Goal: Check status: Check status

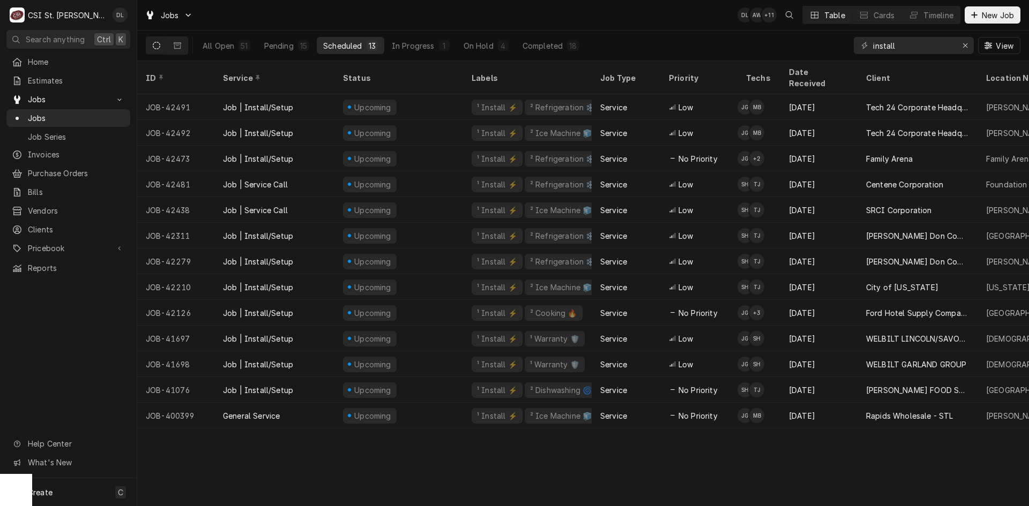
click at [1, 34] on div "Search anything Ctrl K" at bounding box center [68, 39] width 137 height 19
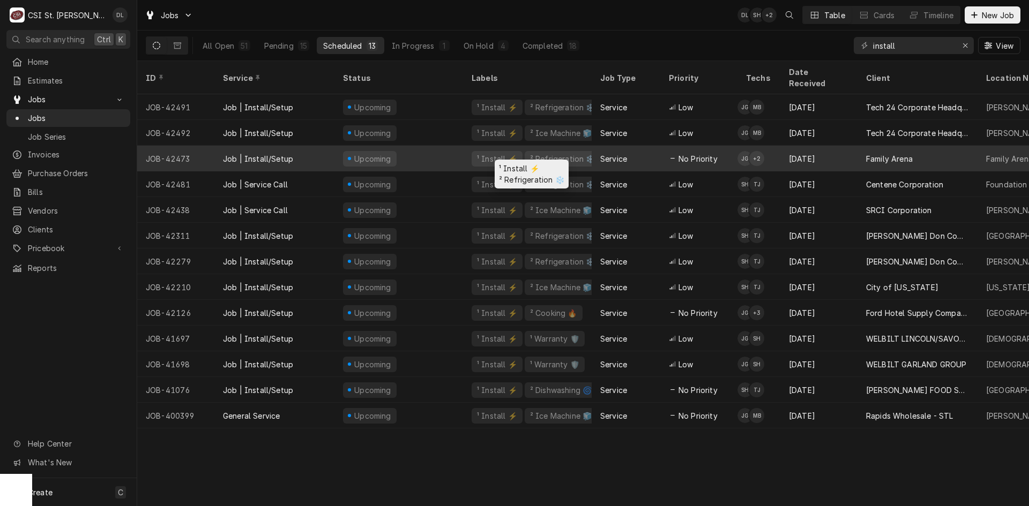
click at [481, 153] on div "¹ Install ⚡️" at bounding box center [497, 158] width 42 height 11
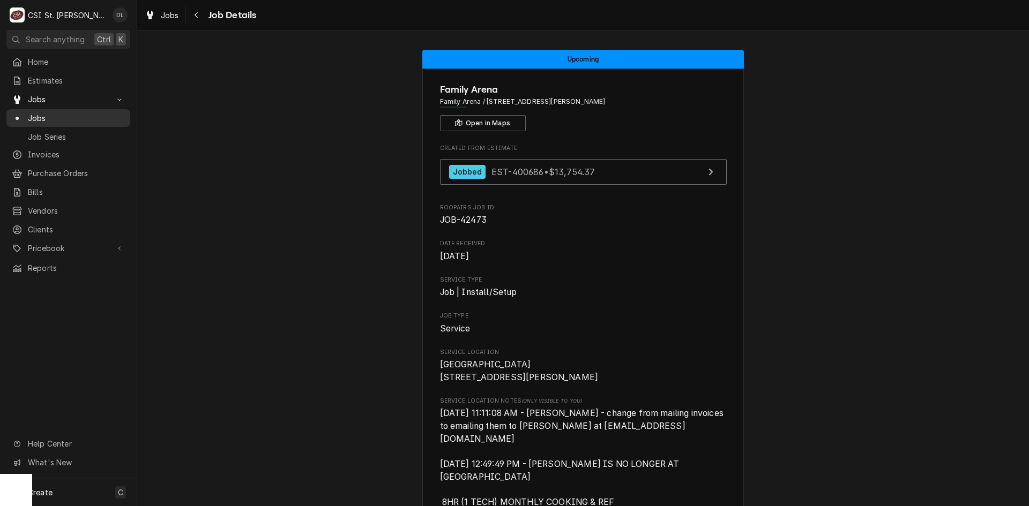
click at [40, 115] on span "Jobs" at bounding box center [76, 118] width 97 height 11
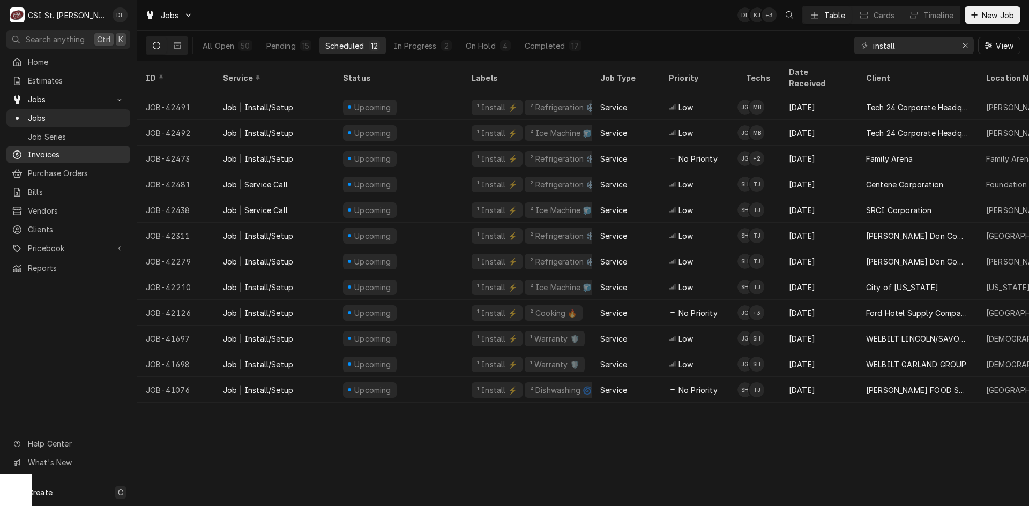
click at [51, 149] on span "Invoices" at bounding box center [76, 154] width 97 height 11
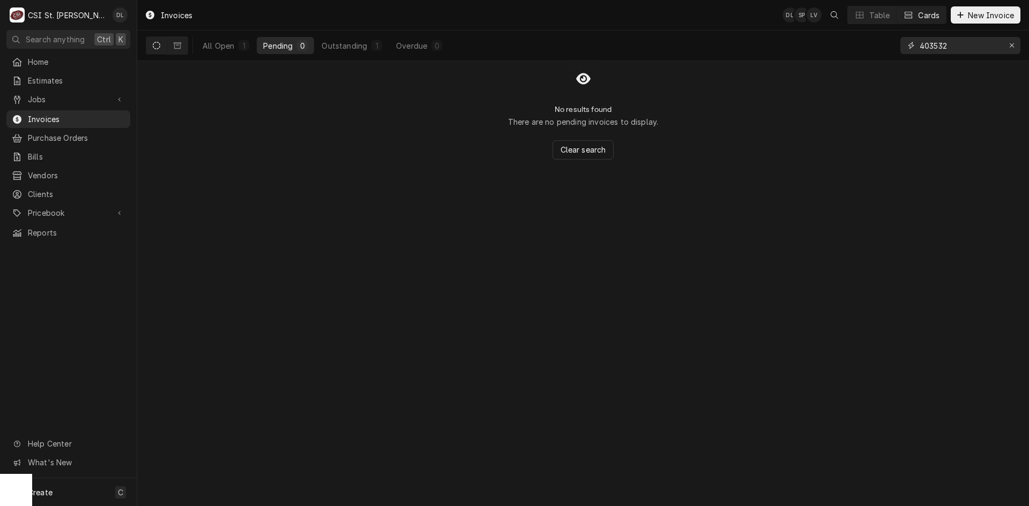
drag, startPoint x: 973, startPoint y: 49, endPoint x: 815, endPoint y: 42, distance: 158.8
click at [815, 42] on div "All Open 1 Pending 0 Outstanding 1 Overdue 0 403532" at bounding box center [583, 46] width 875 height 30
type input "4"
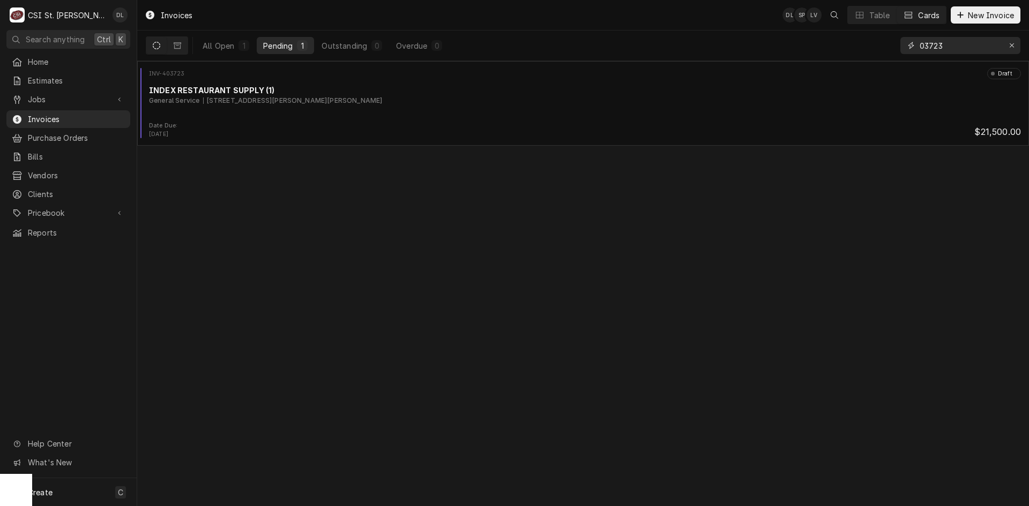
drag, startPoint x: 964, startPoint y: 41, endPoint x: 850, endPoint y: 43, distance: 114.2
click at [850, 43] on div "All Open 1 Pending 1 Outstanding 0 Overdue 0 03723" at bounding box center [583, 46] width 875 height 30
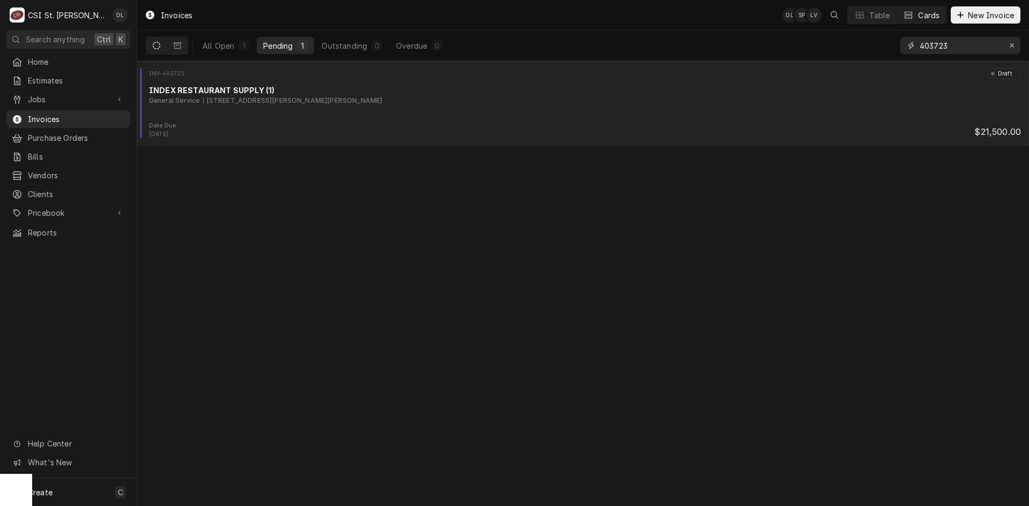
type input "403723"
click at [368, 107] on div "INV-403723 Draft INDEX RESTAURANT SUPPLY (1) General Service 100 Selma Ave, Web…" at bounding box center [582, 95] width 883 height 54
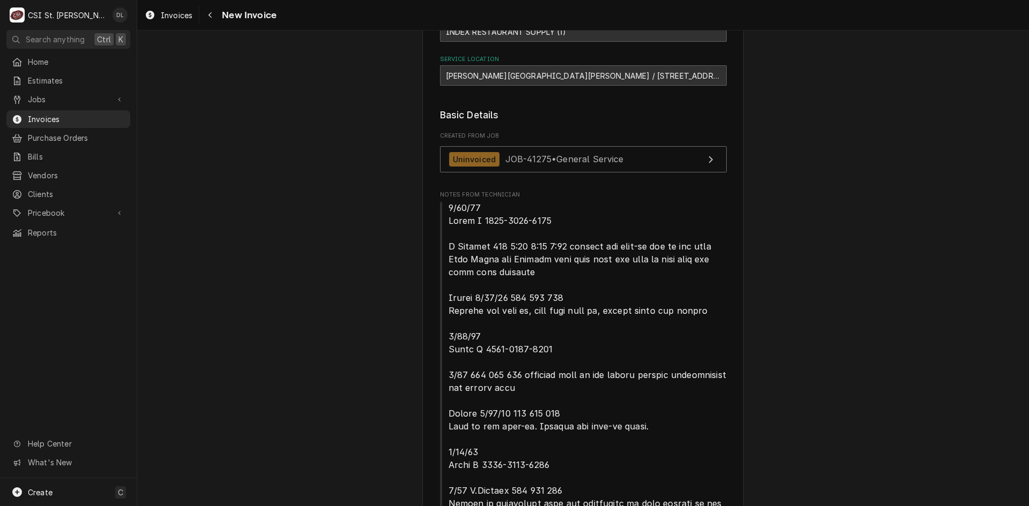
scroll to position [107, 0]
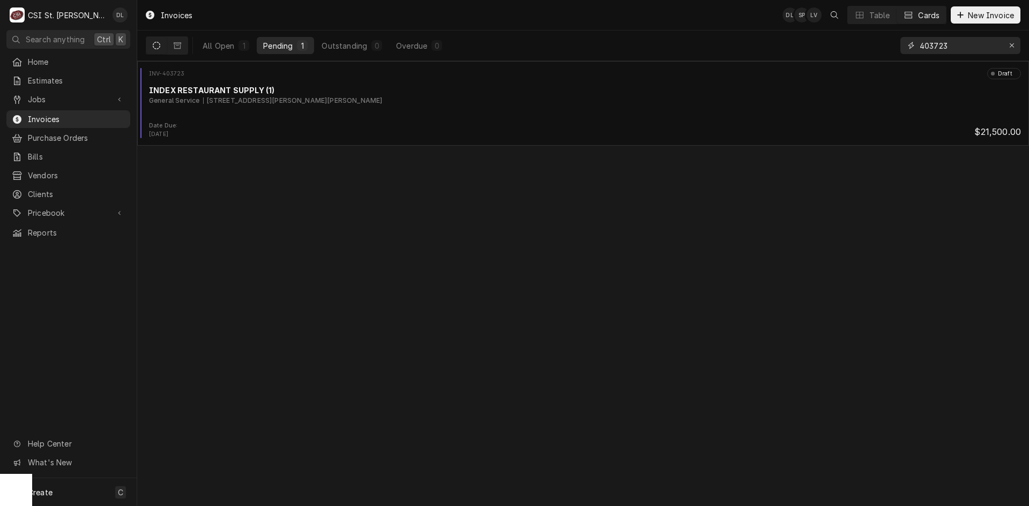
click at [974, 46] on input "403723" at bounding box center [960, 45] width 80 height 17
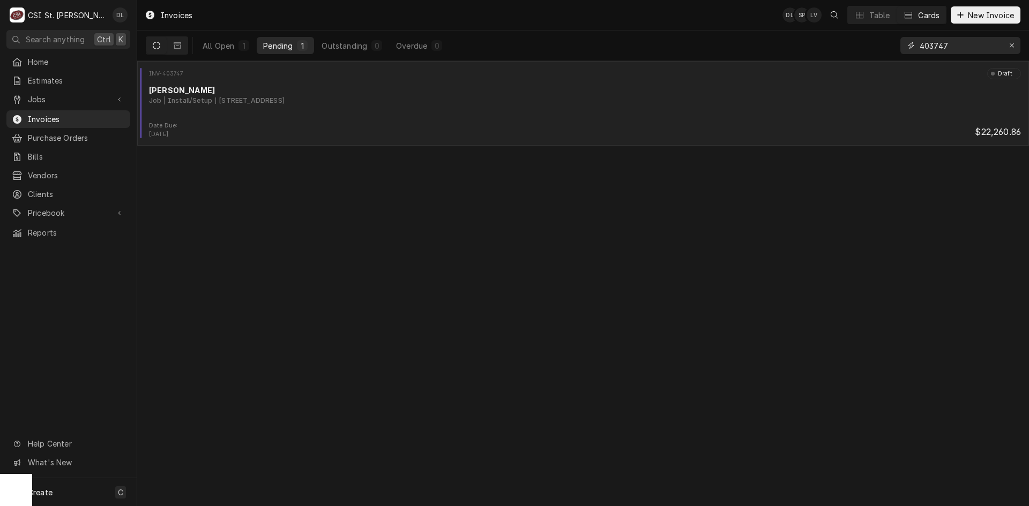
type input "403747"
click at [364, 103] on div "Job | Install/Setup 9477 Aero Space Dr, St. Louis, MO 63134" at bounding box center [585, 101] width 872 height 10
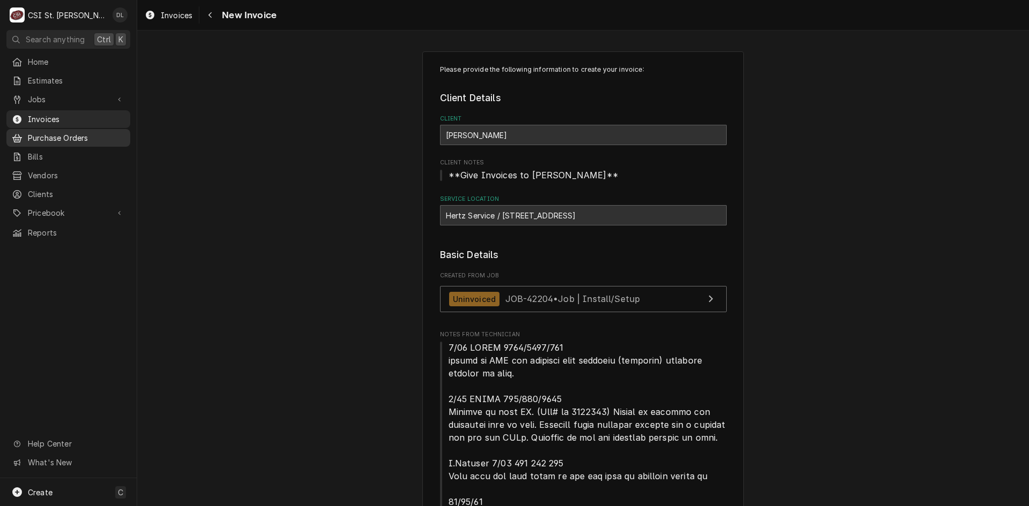
click at [67, 136] on span "Purchase Orders" at bounding box center [76, 137] width 97 height 11
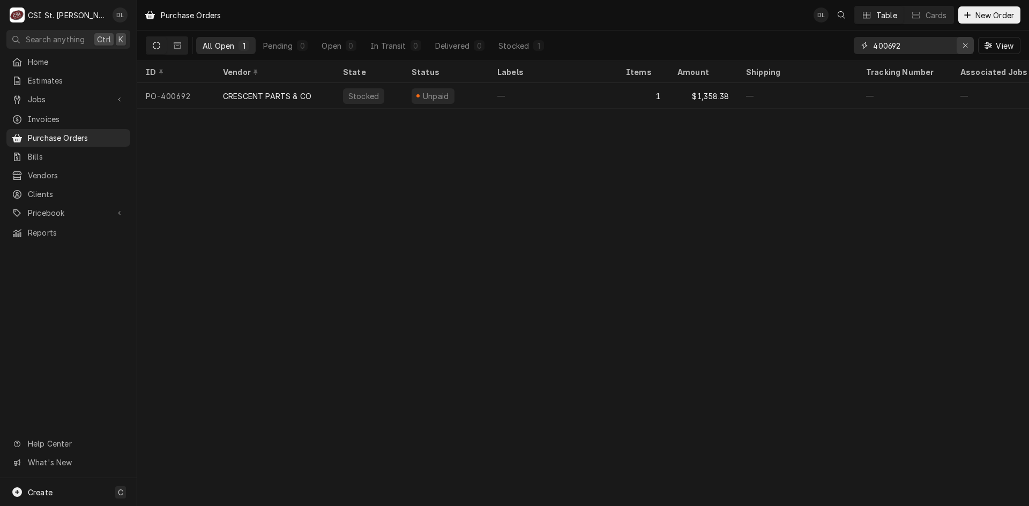
click at [964, 42] on icon "Erase input" at bounding box center [966, 46] width 6 height 8
click at [929, 49] on input "Dynamic Content Wrapper" at bounding box center [923, 45] width 101 height 17
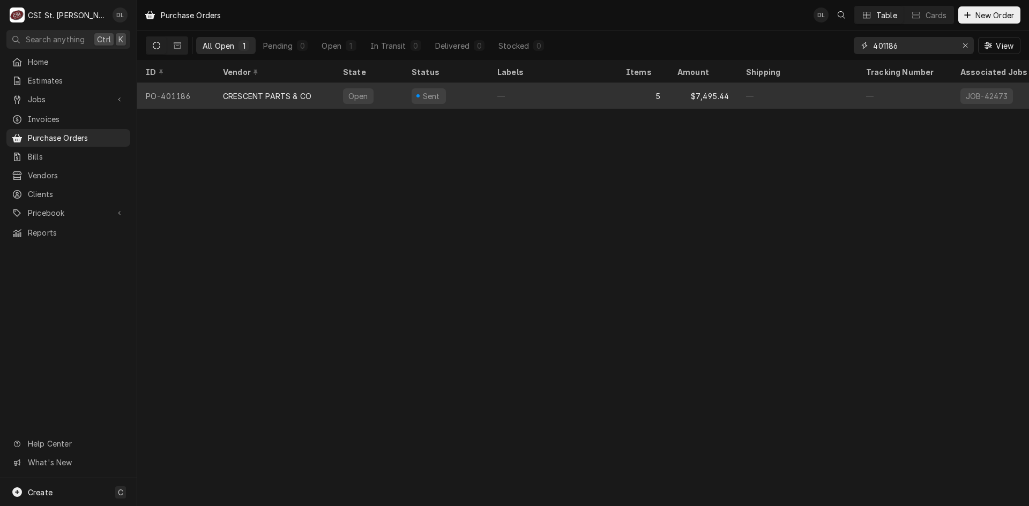
type input "401186"
click at [299, 93] on div "CRESCENT PARTS & CO" at bounding box center [267, 96] width 88 height 11
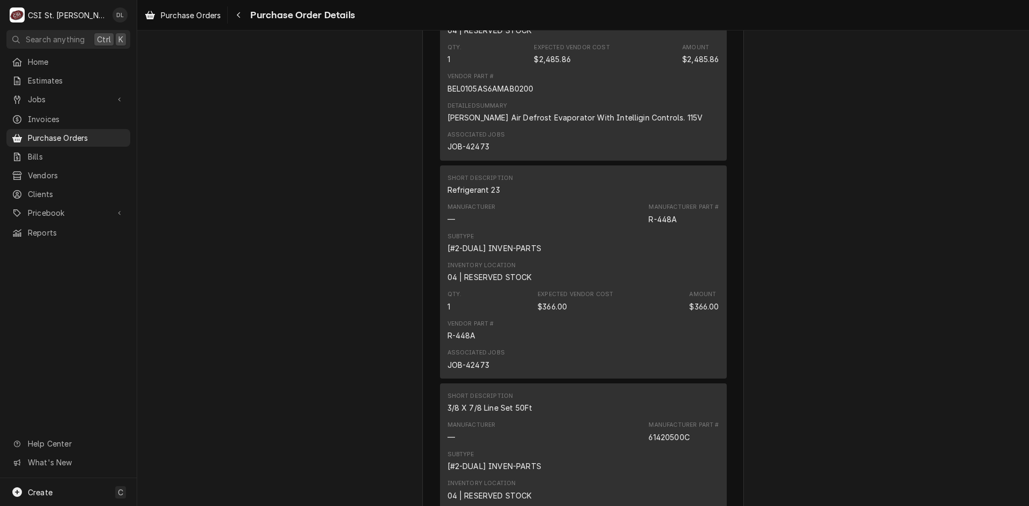
scroll to position [1447, 0]
